Goal: Task Accomplishment & Management: Use online tool/utility

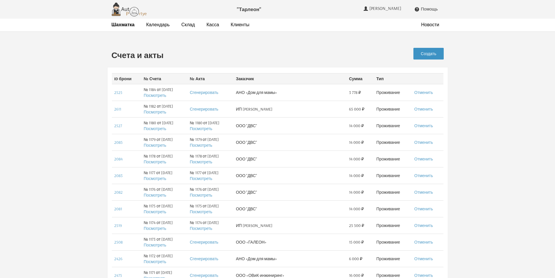
click at [430, 50] on link "Создать" at bounding box center [429, 54] width 30 height 12
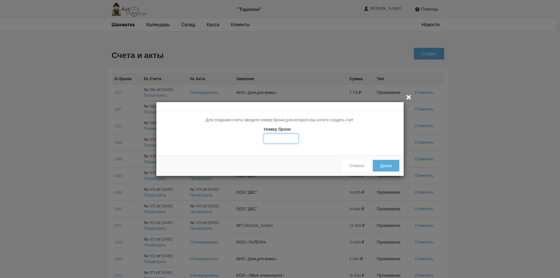
click at [285, 137] on input "text" at bounding box center [280, 138] width 35 height 10
type input "2736"
click at [385, 161] on button "Далее" at bounding box center [385, 166] width 27 height 12
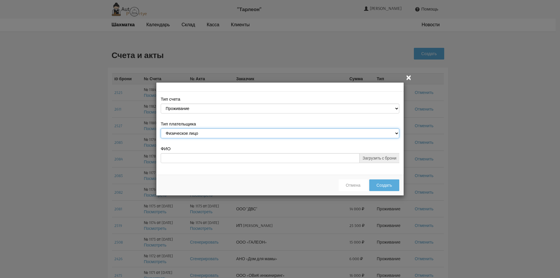
click at [272, 134] on select "Физическое лицо Юридическое лицо" at bounding box center [280, 133] width 238 height 10
select select "legal_entity"
click at [161, 129] on select "Физическое лицо Юридическое лицо" at bounding box center [280, 133] width 238 height 10
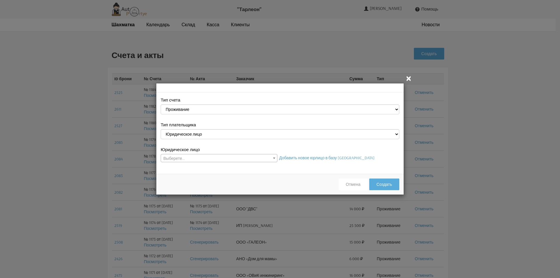
click at [255, 156] on span "Выберете..." at bounding box center [219, 158] width 116 height 8
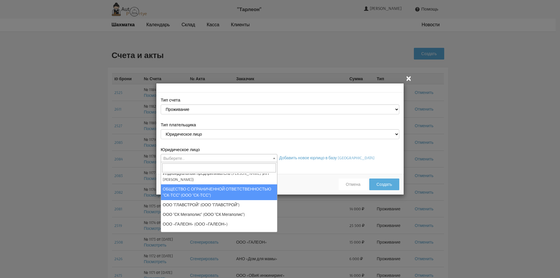
scroll to position [87, 0]
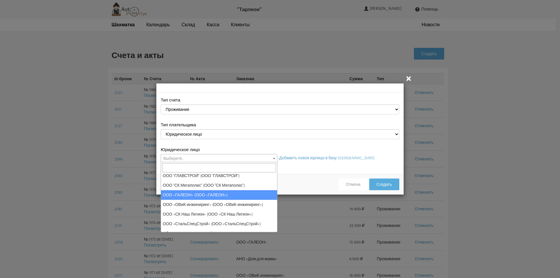
select select "37"
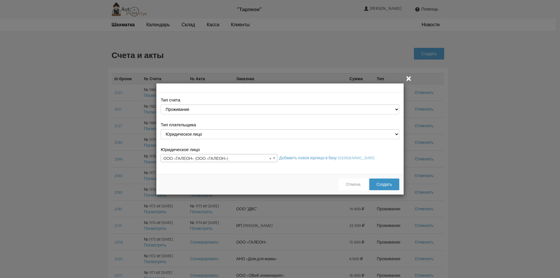
click at [383, 186] on button "Создать" at bounding box center [384, 184] width 30 height 12
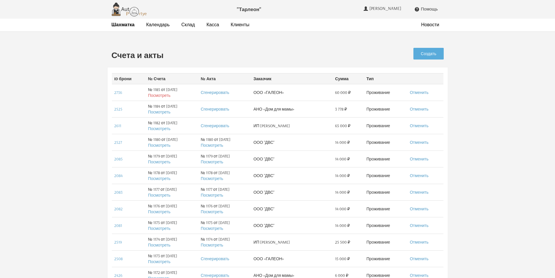
click at [157, 94] on link "Посмотреть" at bounding box center [159, 95] width 22 height 5
click at [124, 23] on strong "Шахматка" at bounding box center [123, 25] width 23 height 6
